Goal: Find contact information: Find contact information

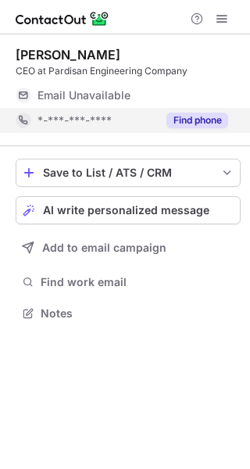
scroll to position [8, 8]
click at [205, 119] on button "Find phone" at bounding box center [197, 121] width 62 height 16
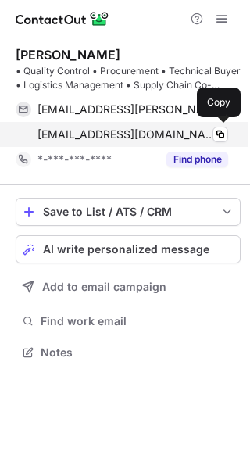
scroll to position [341, 250]
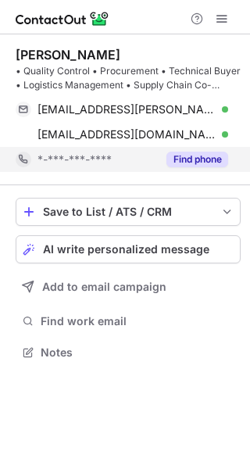
click at [202, 159] on button "Find phone" at bounding box center [197, 160] width 62 height 16
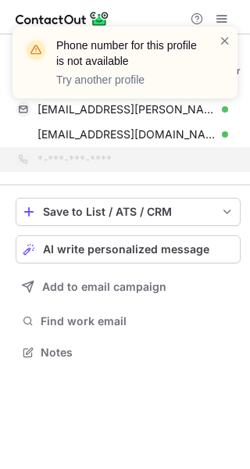
drag, startPoint x: 227, startPoint y: 40, endPoint x: 226, endPoint y: 49, distance: 9.4
click at [227, 39] on span at bounding box center [225, 41] width 13 height 16
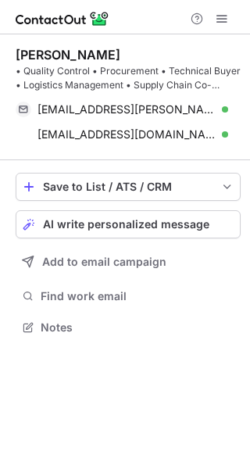
scroll to position [316, 250]
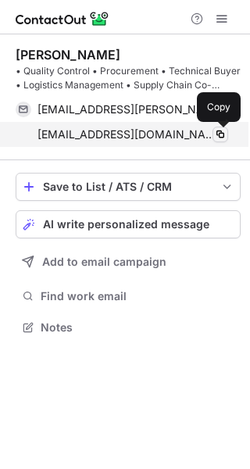
click at [221, 135] on span at bounding box center [220, 134] width 13 height 13
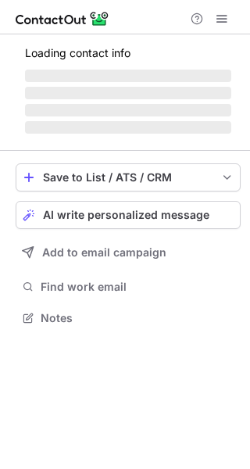
scroll to position [341, 250]
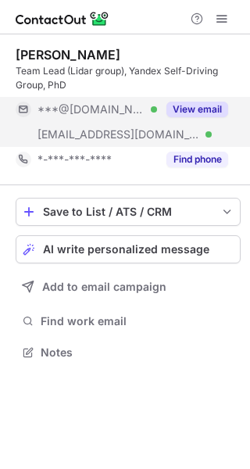
click at [210, 107] on button "View email" at bounding box center [197, 110] width 62 height 16
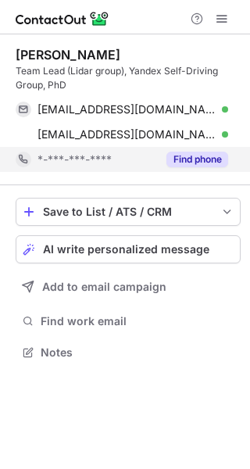
click at [204, 159] on button "Find phone" at bounding box center [197, 160] width 62 height 16
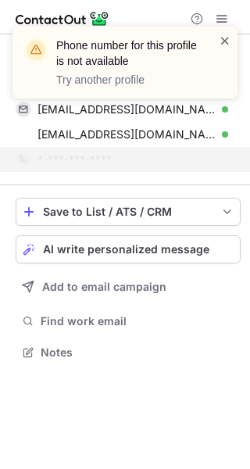
click at [221, 37] on span at bounding box center [225, 41] width 13 height 16
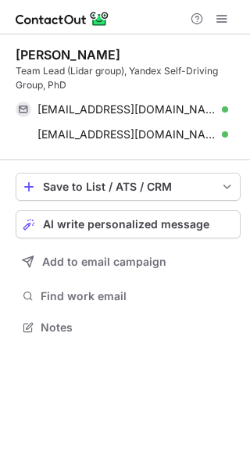
scroll to position [316, 250]
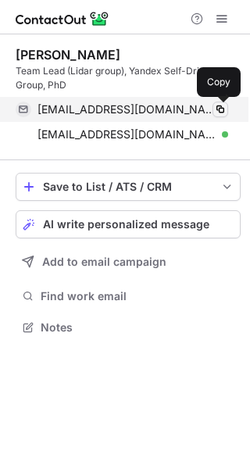
click at [220, 107] on span at bounding box center [220, 109] width 13 height 13
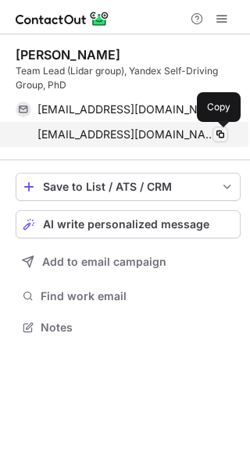
click at [220, 134] on span at bounding box center [220, 134] width 13 height 13
